Goal: Find specific page/section: Find specific page/section

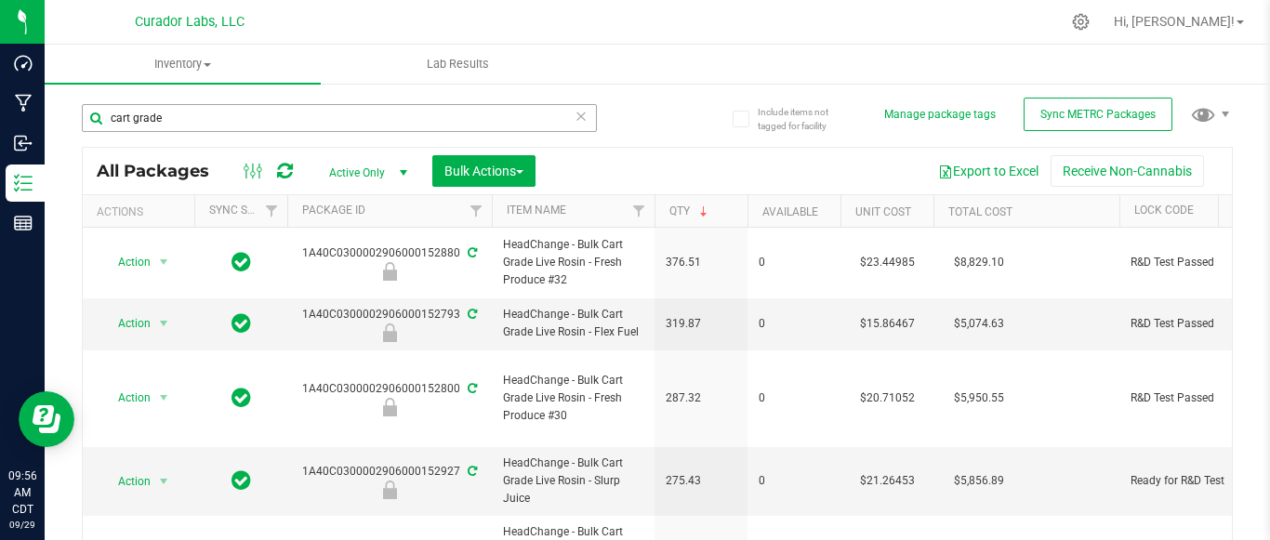
click at [192, 112] on input "cart grade" at bounding box center [339, 118] width 515 height 28
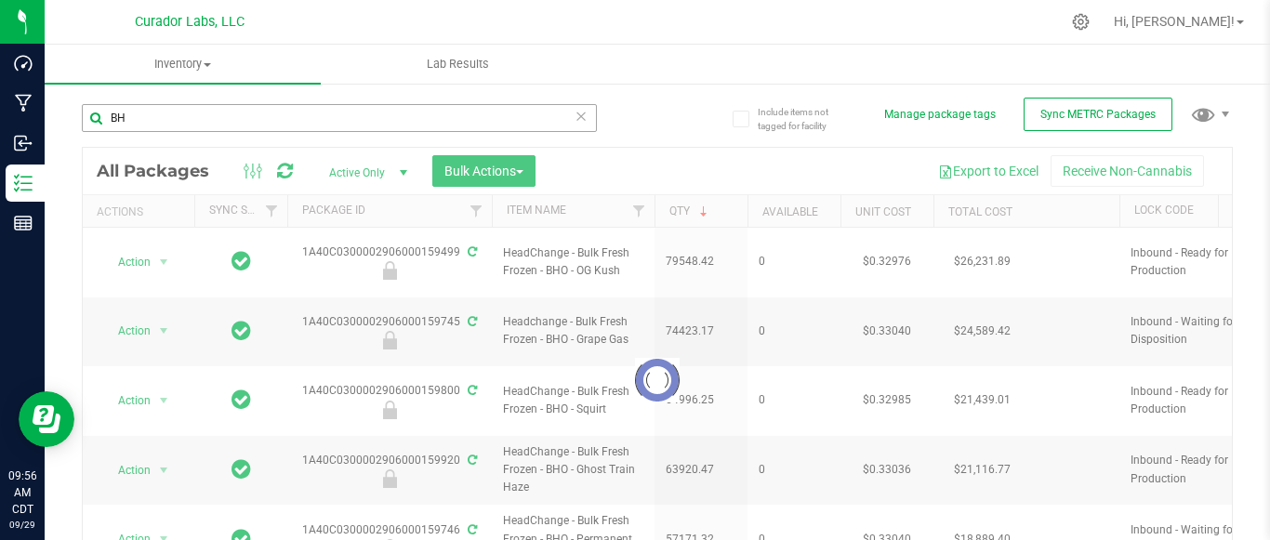
type input "B"
drag, startPoint x: 566, startPoint y: 418, endPoint x: 532, endPoint y: 414, distance: 34.7
click at [532, 414] on div at bounding box center [657, 380] width 1149 height 465
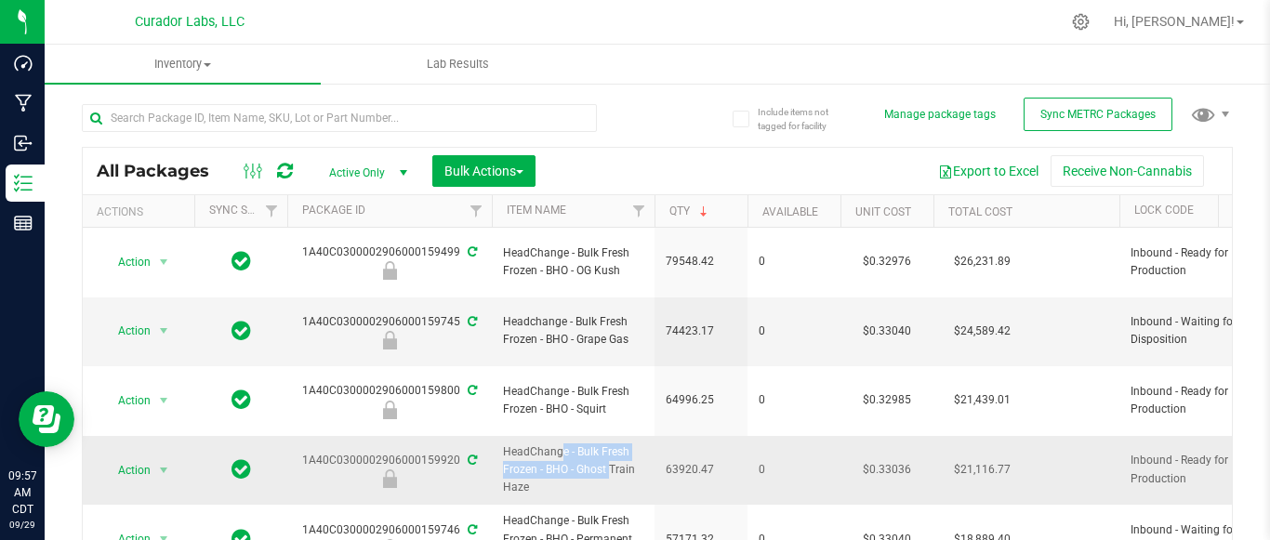
drag, startPoint x: 564, startPoint y: 415, endPoint x: 506, endPoint y: 405, distance: 59.3
click at [506, 443] on span "HeadChange - Bulk Fresh Frozen - BHO - Ghost Train Haze" at bounding box center [573, 470] width 140 height 54
copy span "HeadChange - Bulk Fresh Frozen - BHO"
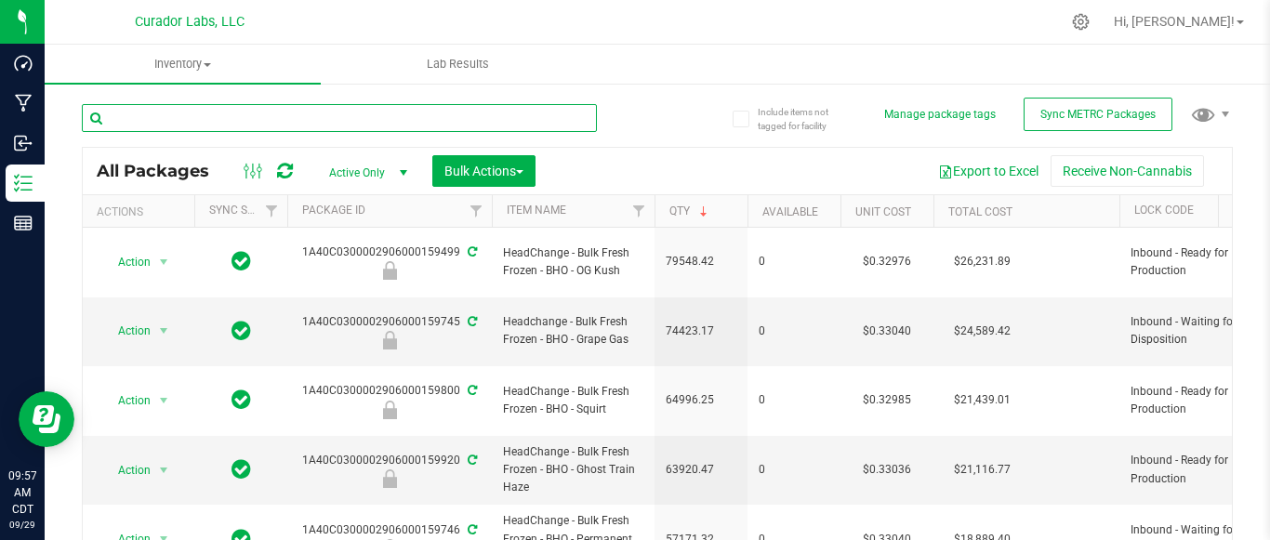
click at [222, 119] on input "text" at bounding box center [339, 118] width 515 height 28
paste input "HeadChange - Bulk Fresh Frozen - BHO"
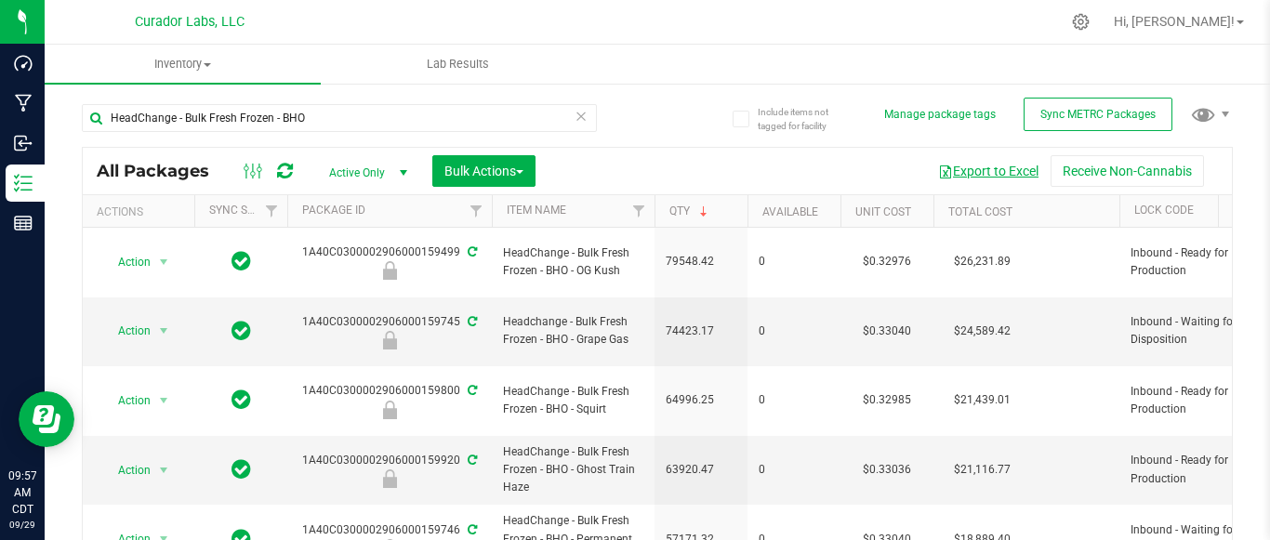
click at [973, 165] on button "Export to Excel" at bounding box center [988, 171] width 125 height 32
click at [965, 170] on button "Export to Excel" at bounding box center [988, 171] width 125 height 32
click at [966, 166] on button "Export to Excel" at bounding box center [988, 171] width 125 height 32
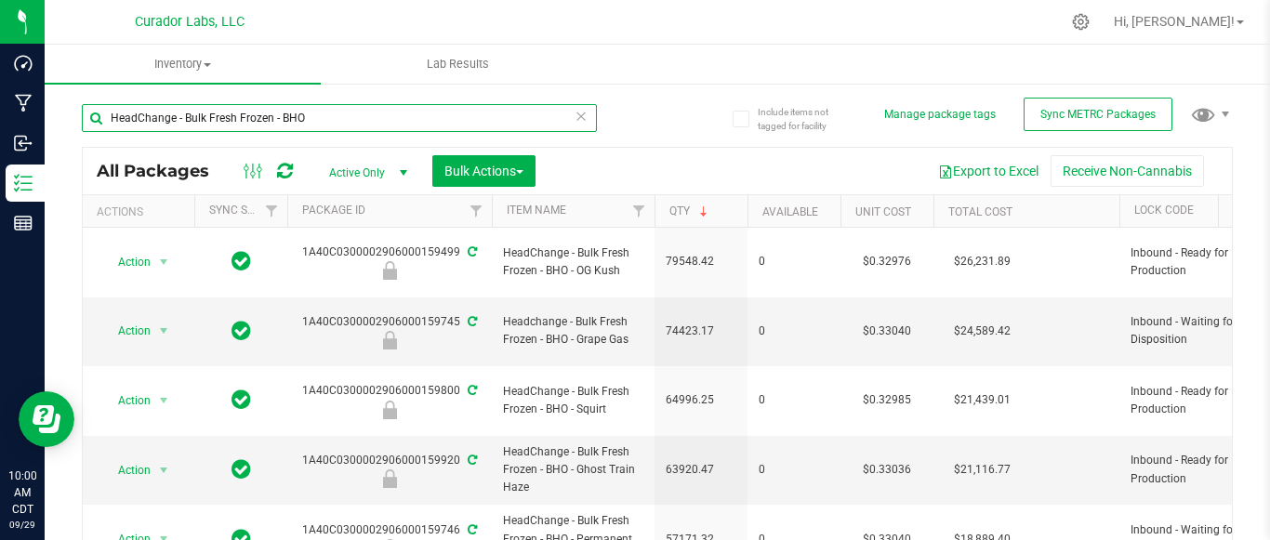
click at [324, 107] on input "HeadChange - Bulk Fresh Frozen - BHO" at bounding box center [339, 118] width 515 height 28
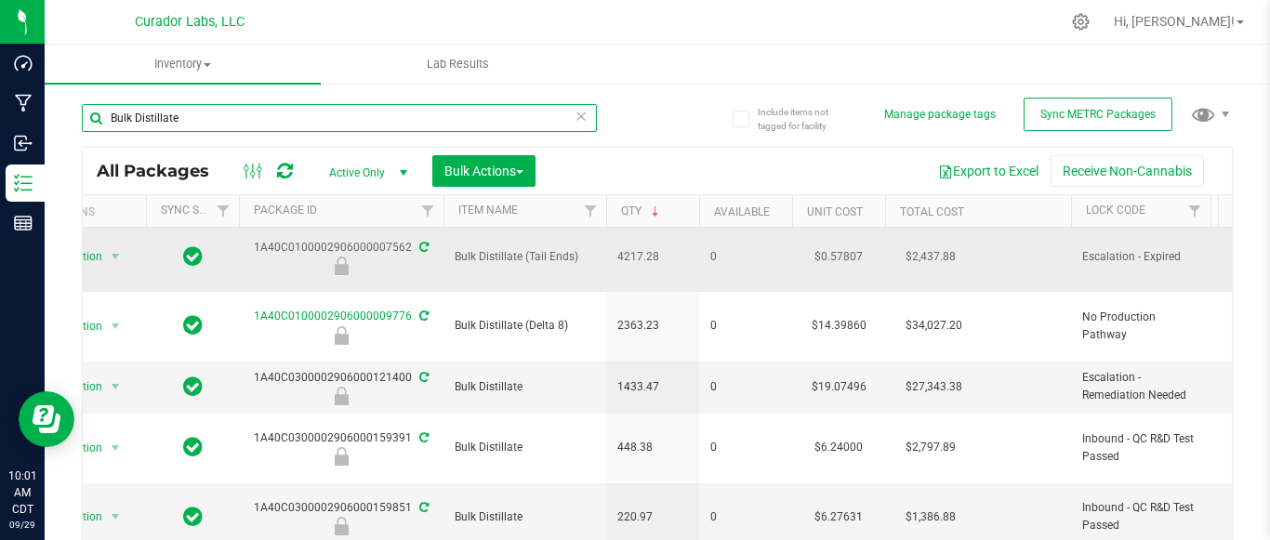
scroll to position [0, 48]
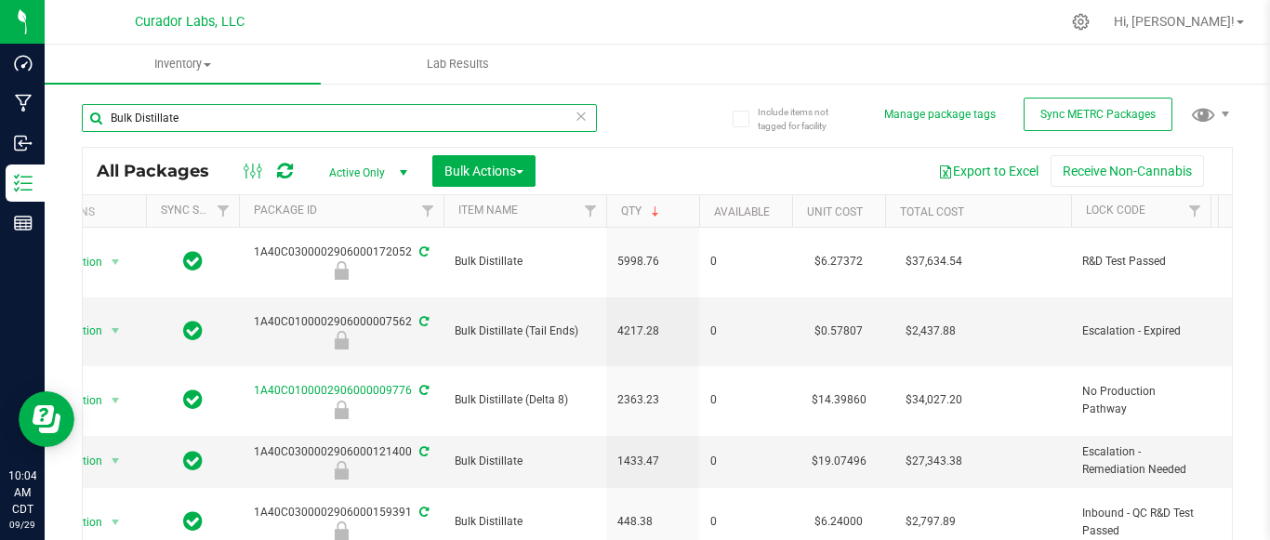
click at [242, 112] on input "Bulk Distillate" at bounding box center [339, 118] width 515 height 28
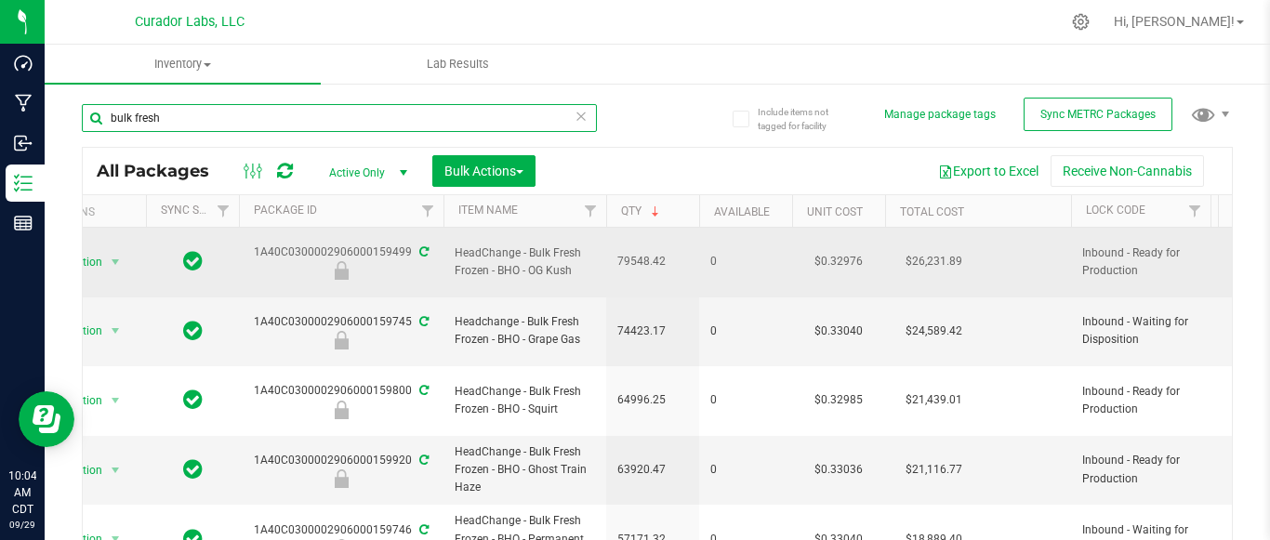
type input "bulk fresh"
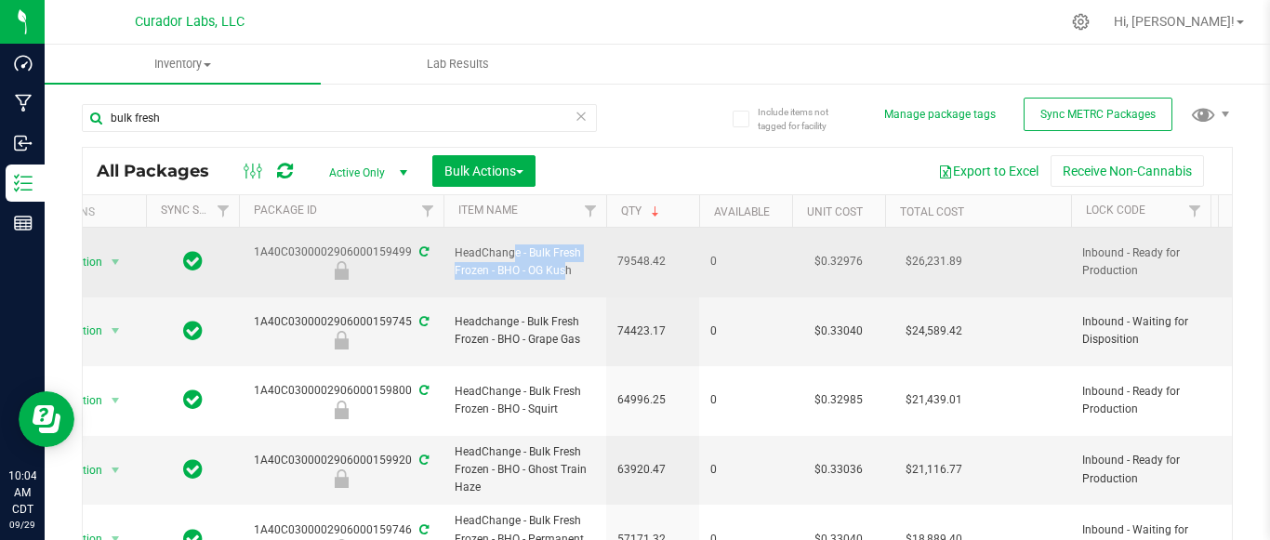
drag, startPoint x: 516, startPoint y: 261, endPoint x: 452, endPoint y: 247, distance: 65.6
click at [452, 247] on td "HeadChange - Bulk Fresh Frozen - BHO - OG Kush" at bounding box center [524, 263] width 163 height 70
copy span "HeadChange - Bulk Fresh Frozen - BHO"
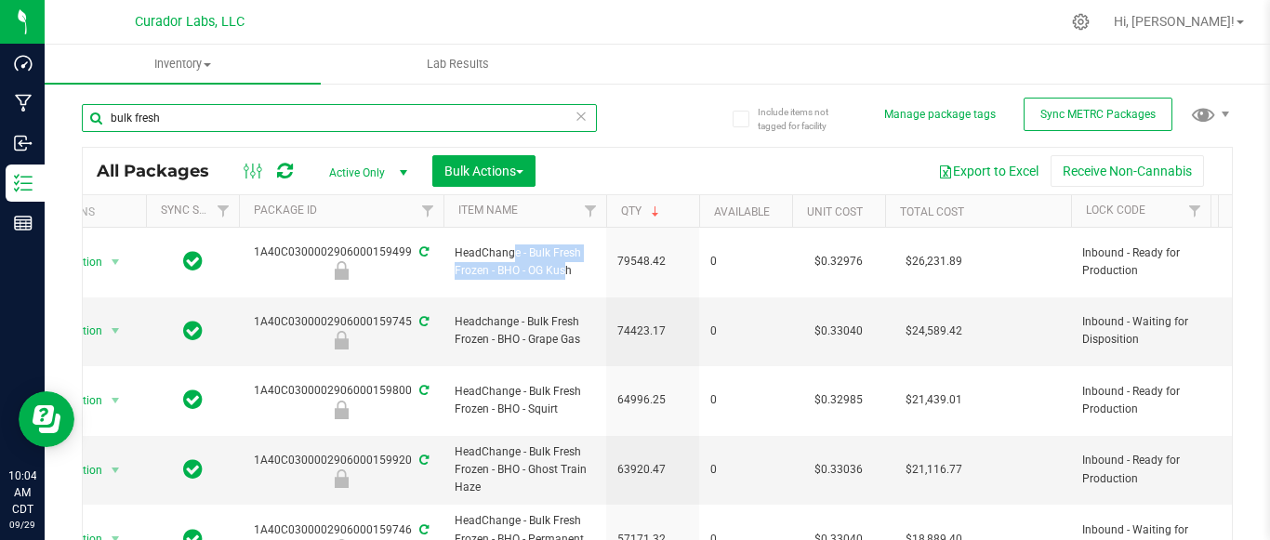
click at [282, 112] on input "bulk fresh" at bounding box center [339, 118] width 515 height 28
paste input "HeadChange - Bulk Fresh Frozen - BHO"
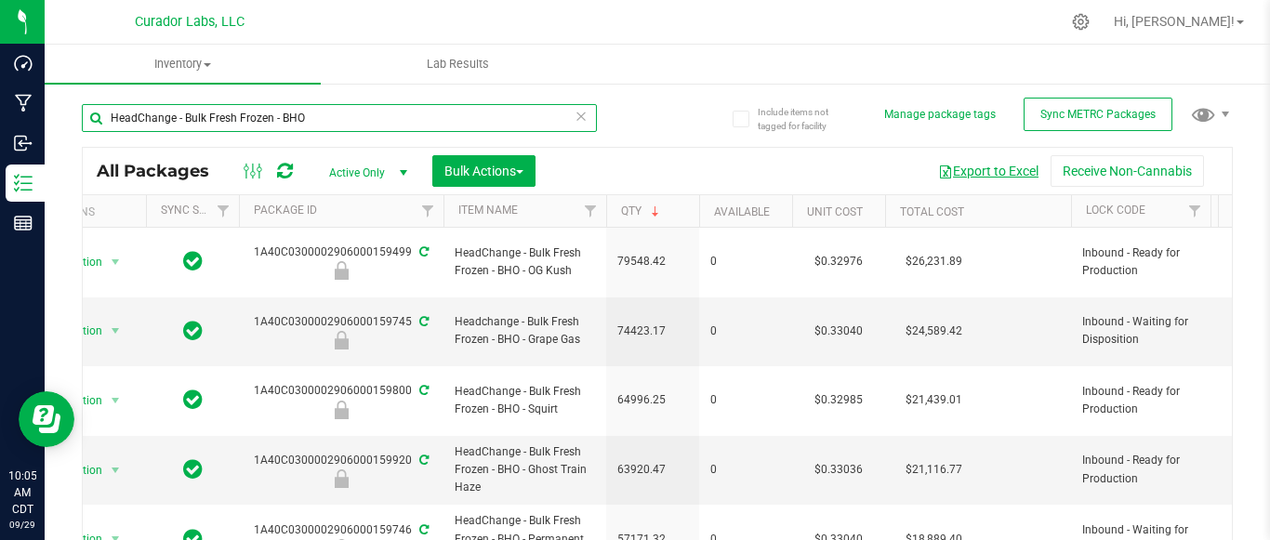
type input "HeadChange - Bulk Fresh Frozen - BHO"
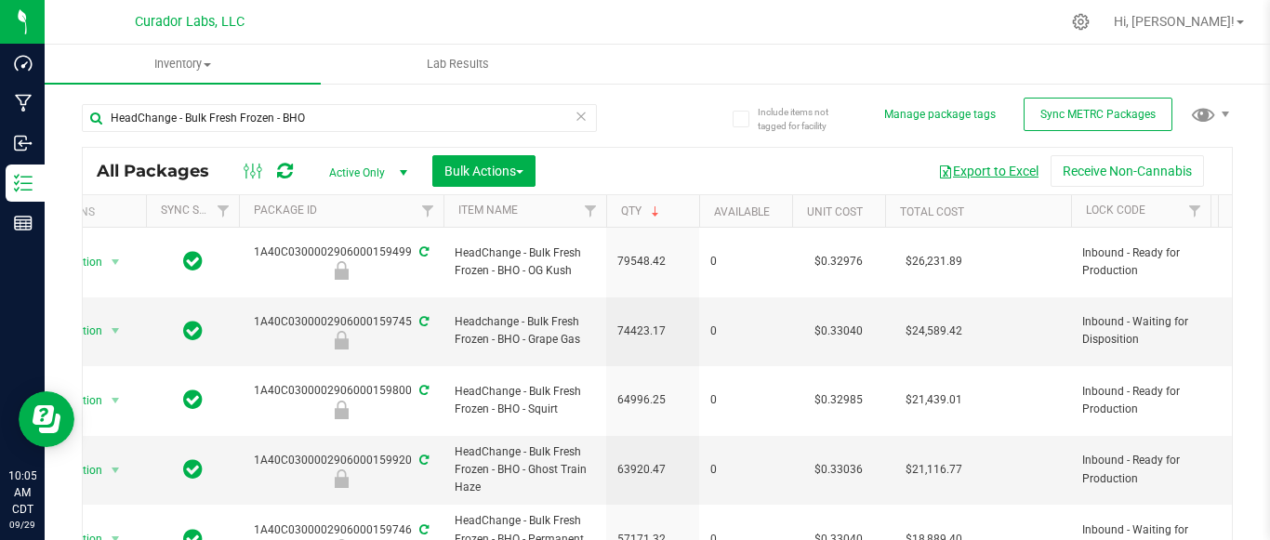
click at [972, 165] on button "Export to Excel" at bounding box center [988, 171] width 125 height 32
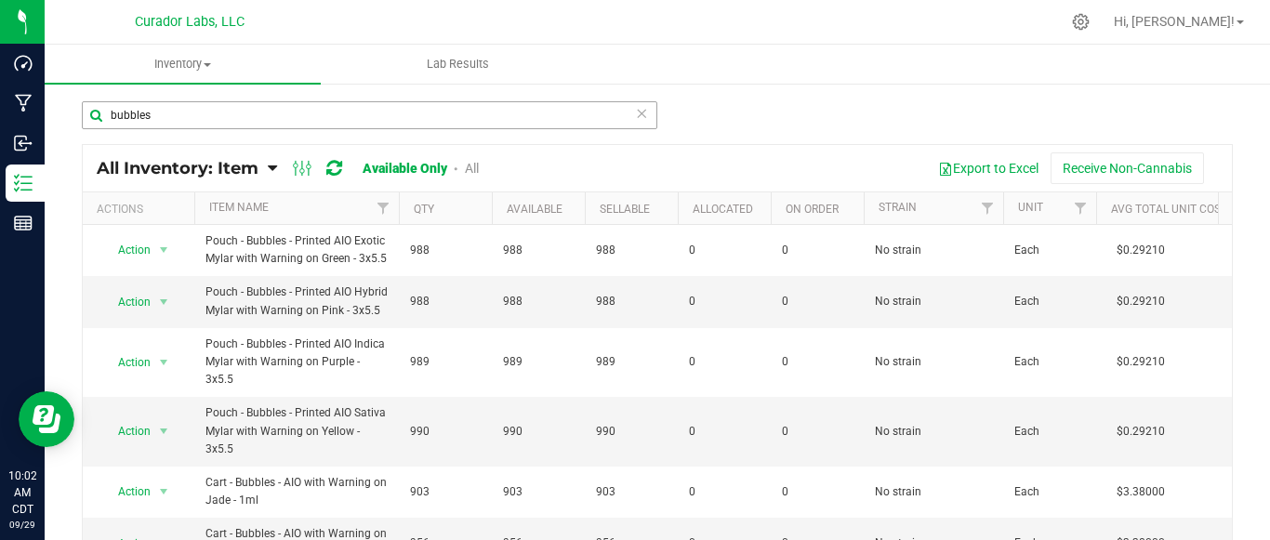
scroll to position [157, 0]
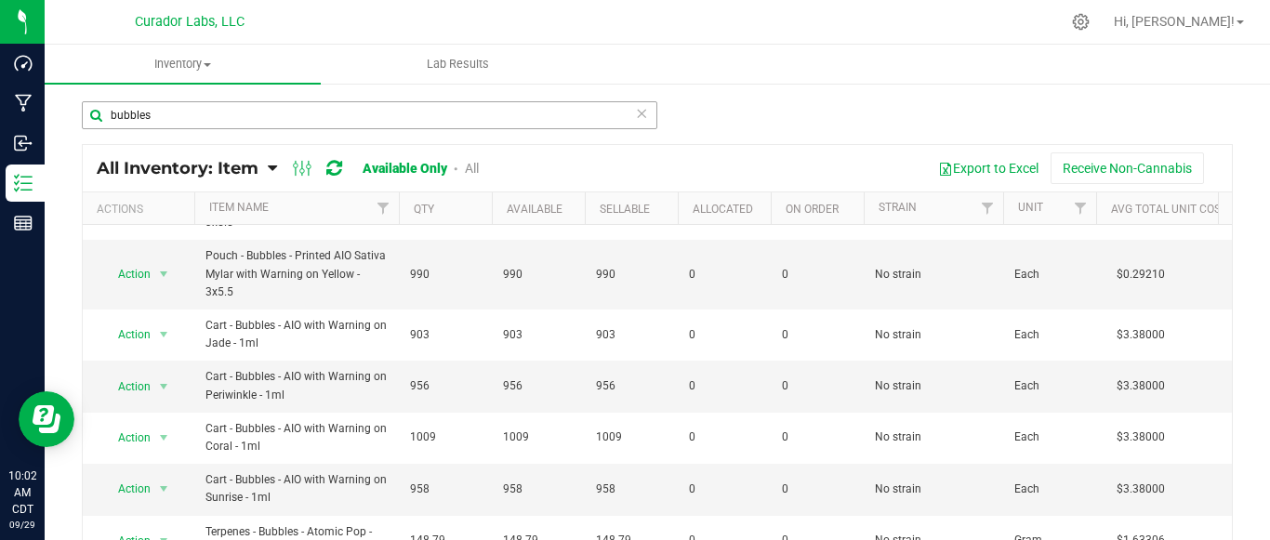
click at [187, 111] on input "bubbles" at bounding box center [369, 115] width 575 height 28
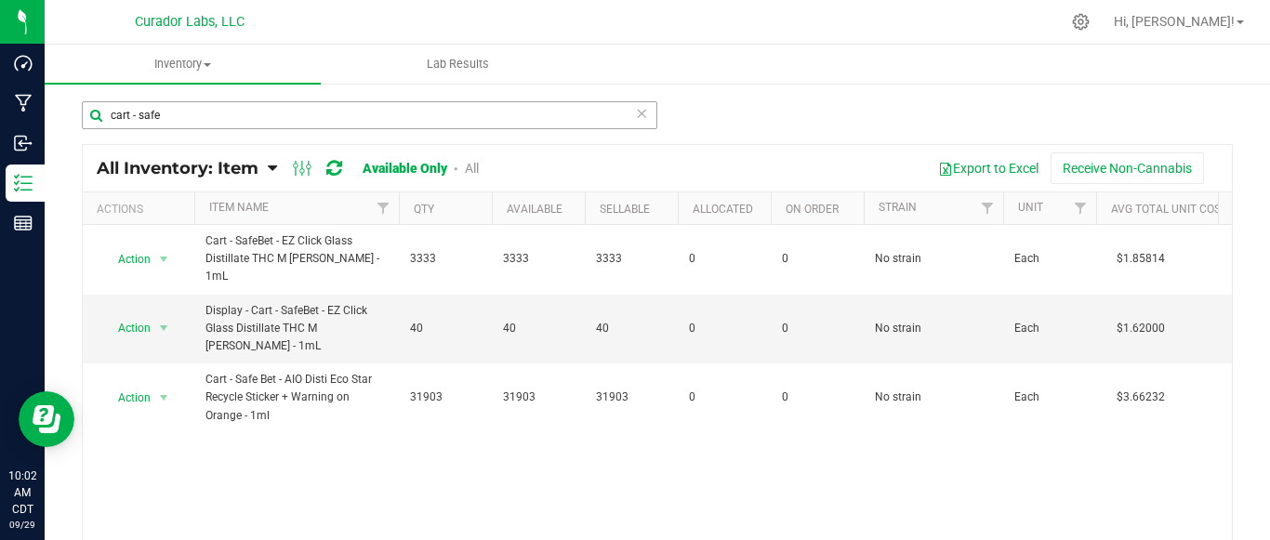
click at [173, 117] on input "cart - safe" at bounding box center [369, 115] width 575 height 28
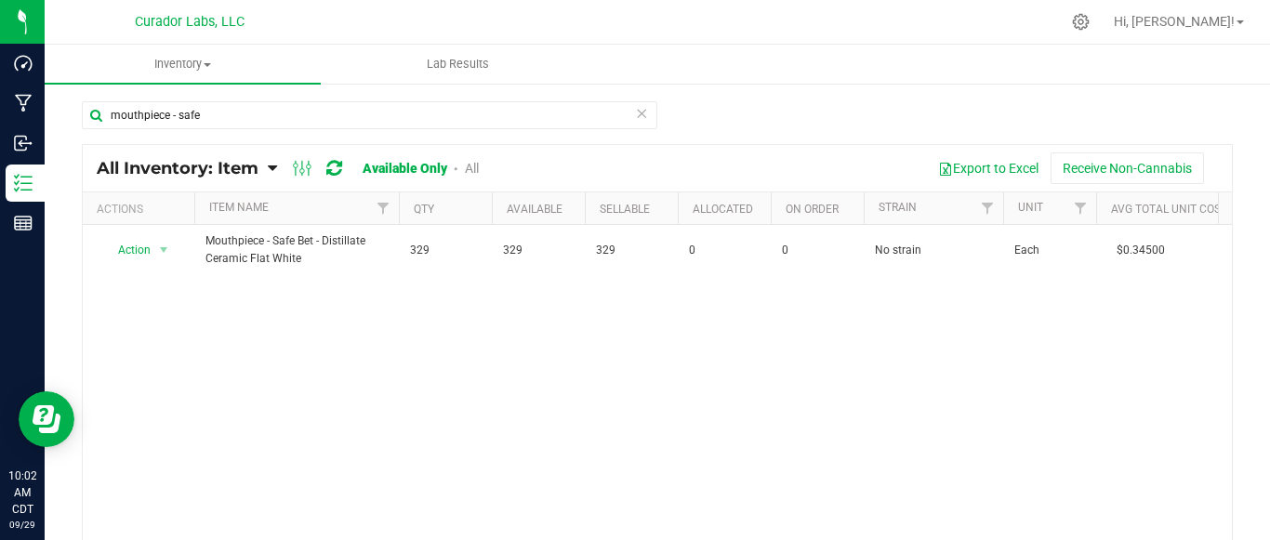
type input "mouthpiece - safe"
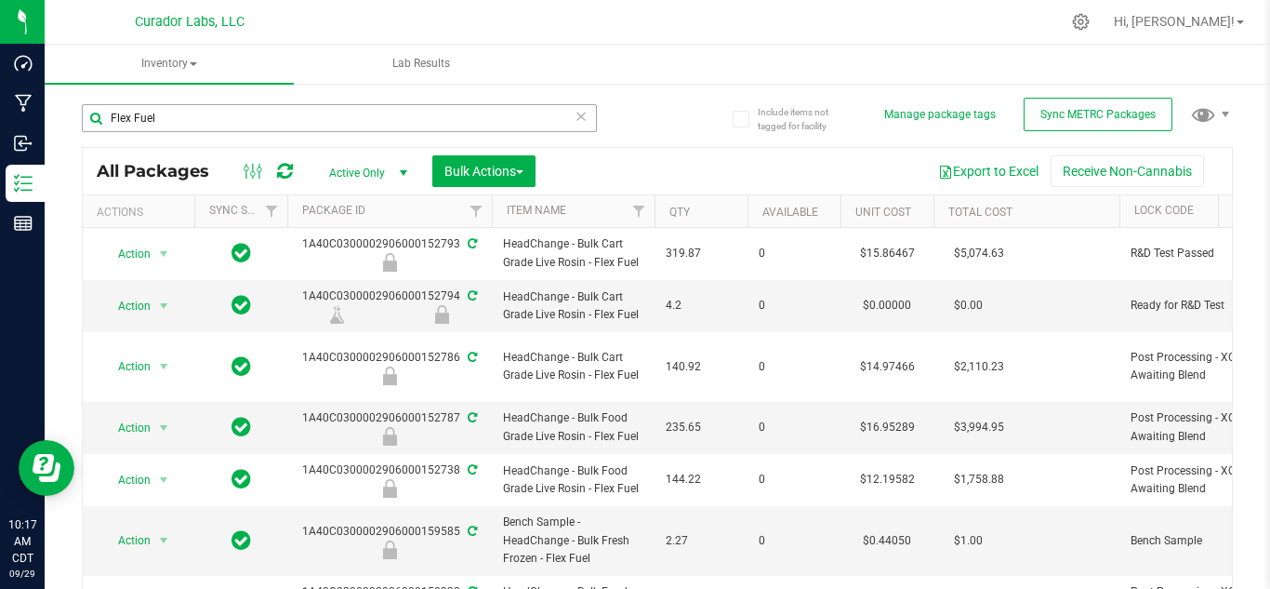
scroll to position [0, 46]
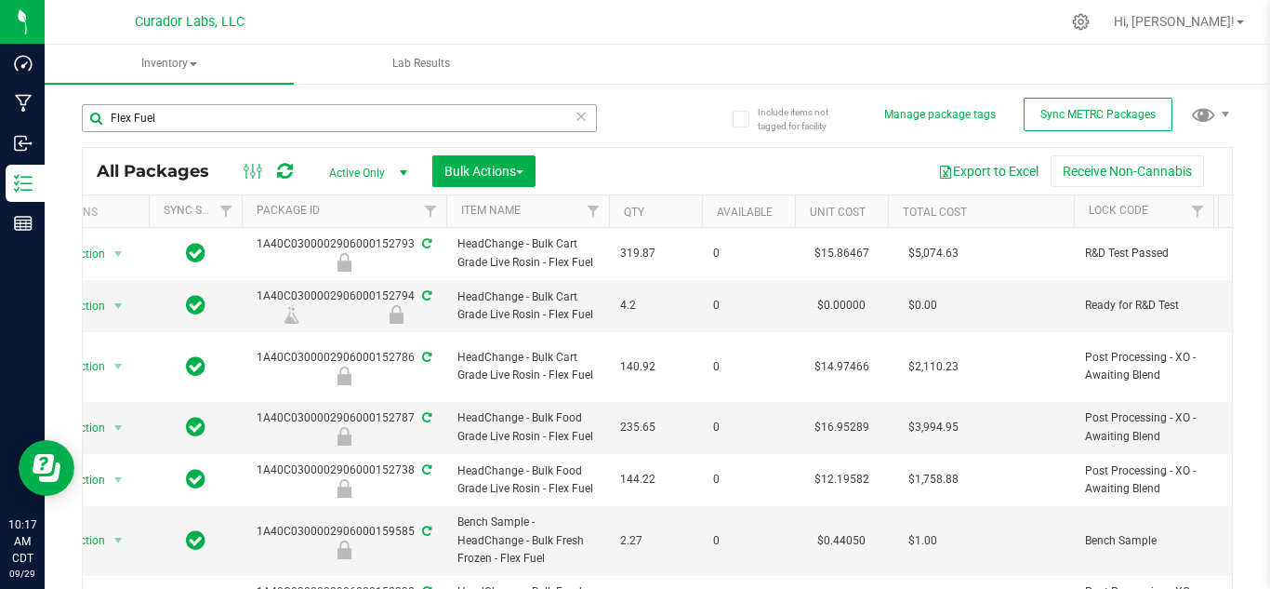
click at [192, 121] on input "Flex Fuel" at bounding box center [339, 118] width 515 height 28
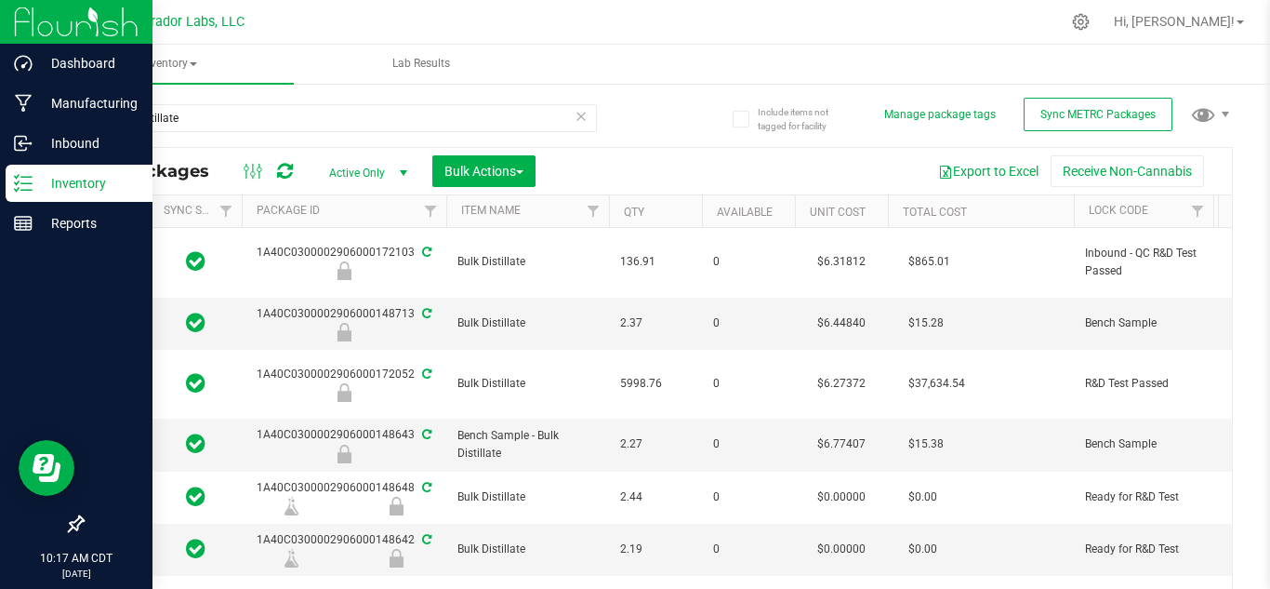
type input "Bulk Distillate"
